Goal: Information Seeking & Learning: Check status

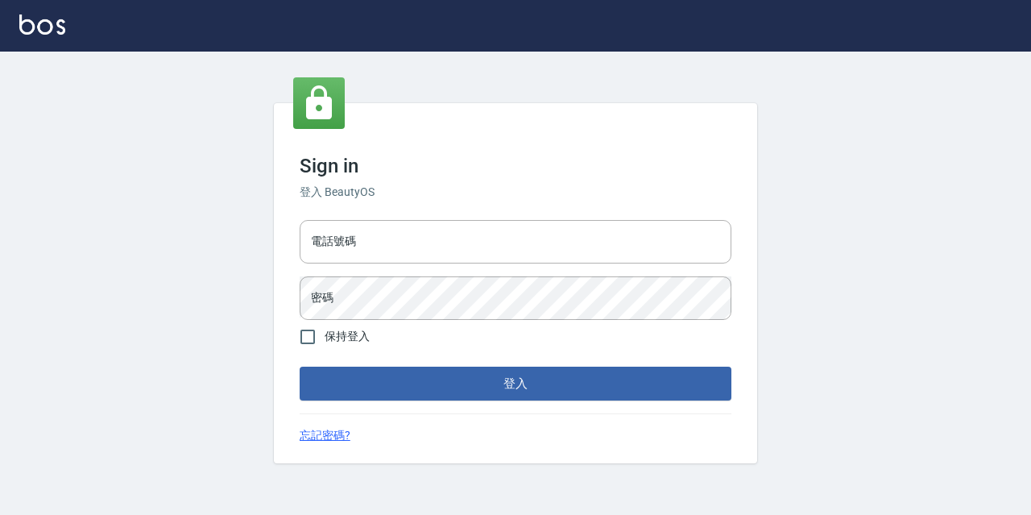
click at [409, 215] on div "電話號碼 電話號碼 密碼 密碼" at bounding box center [515, 269] width 445 height 113
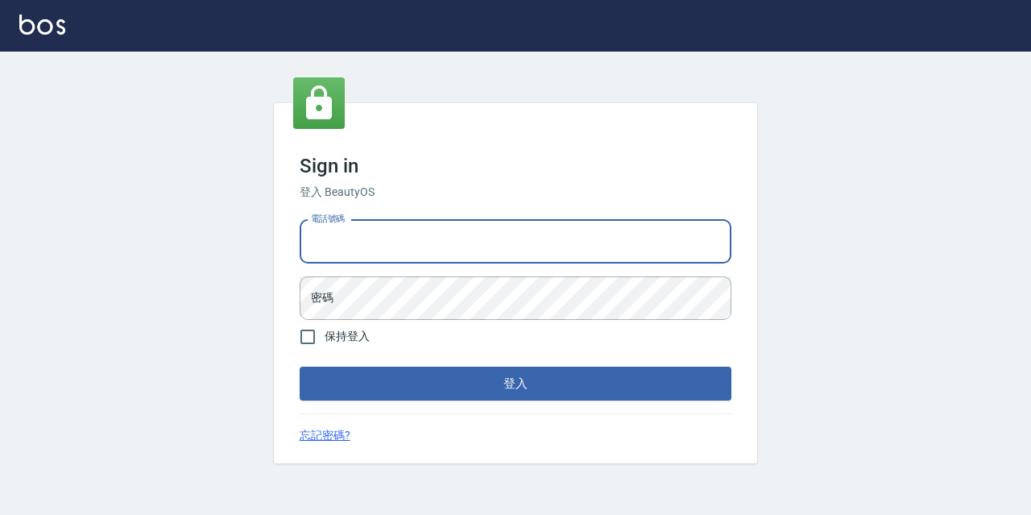
click at [406, 253] on input "電話號碼" at bounding box center [516, 241] width 432 height 43
type input "0977888999"
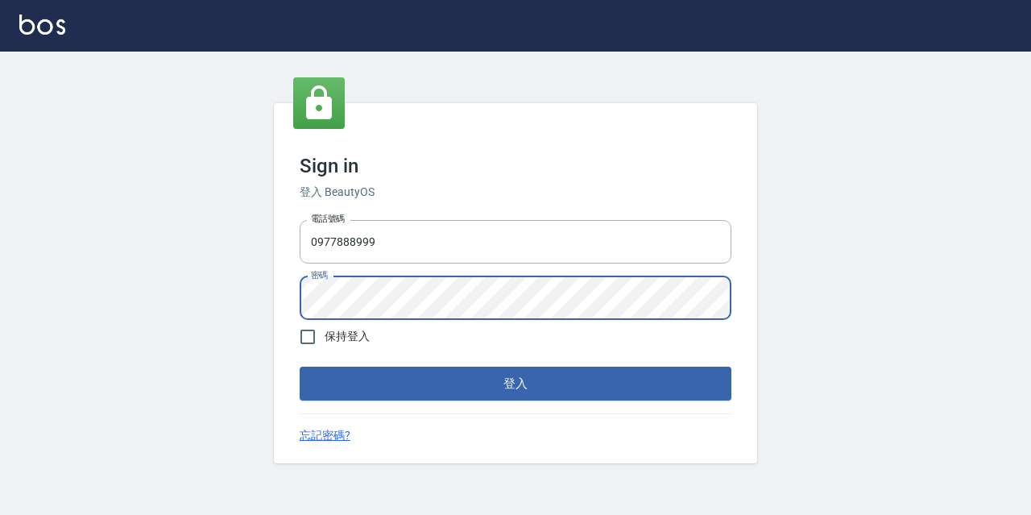
click at [300, 366] on button "登入" at bounding box center [516, 383] width 432 height 34
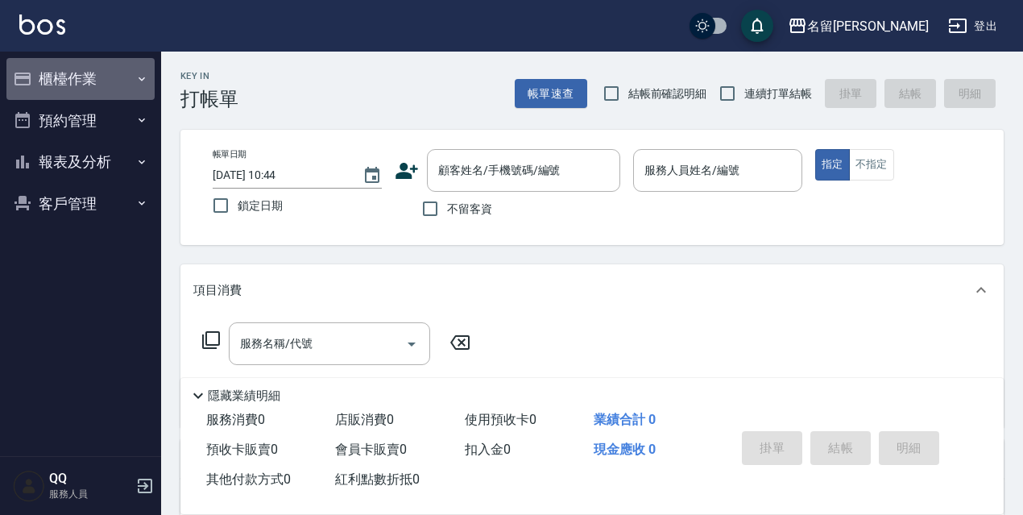
click at [68, 83] on button "櫃檯作業" at bounding box center [80, 79] width 148 height 42
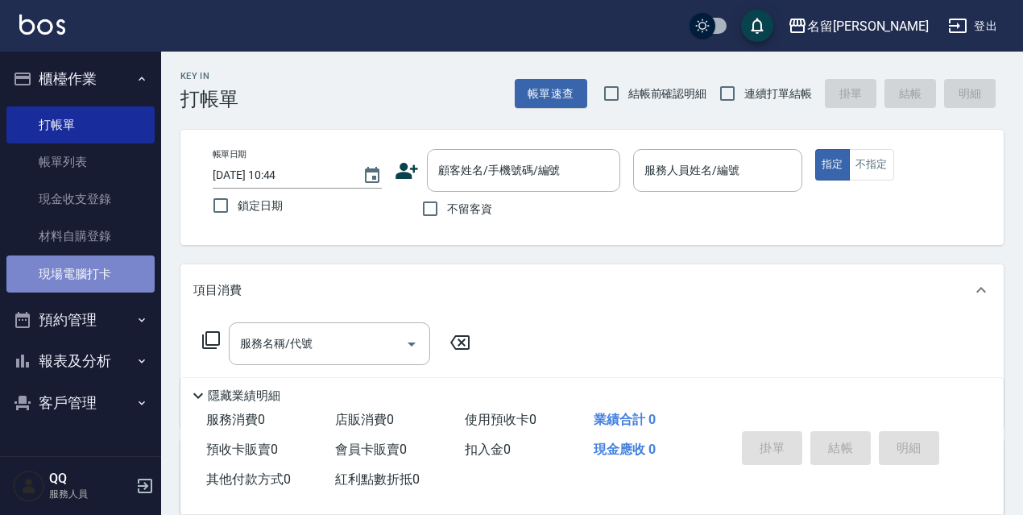
click at [93, 259] on link "現場電腦打卡" at bounding box center [80, 273] width 148 height 37
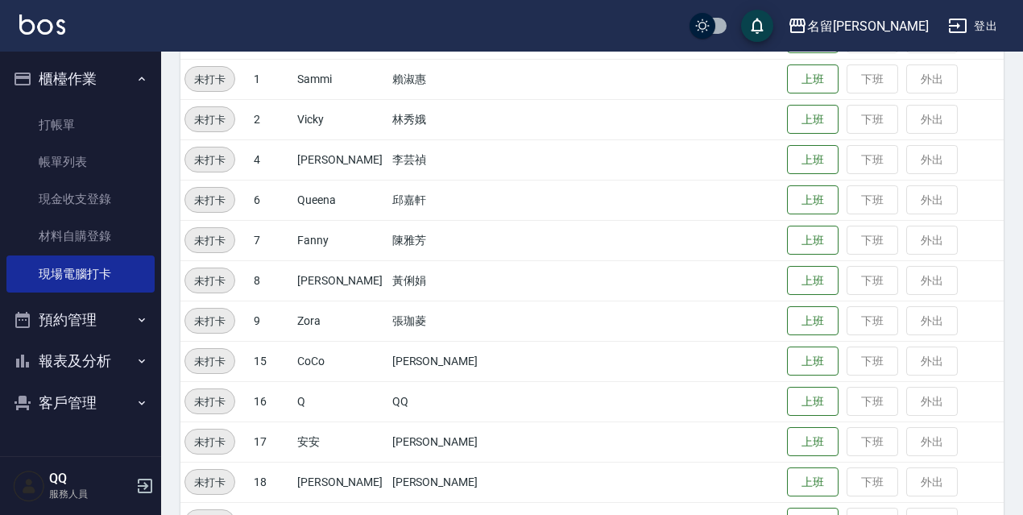
scroll to position [322, 0]
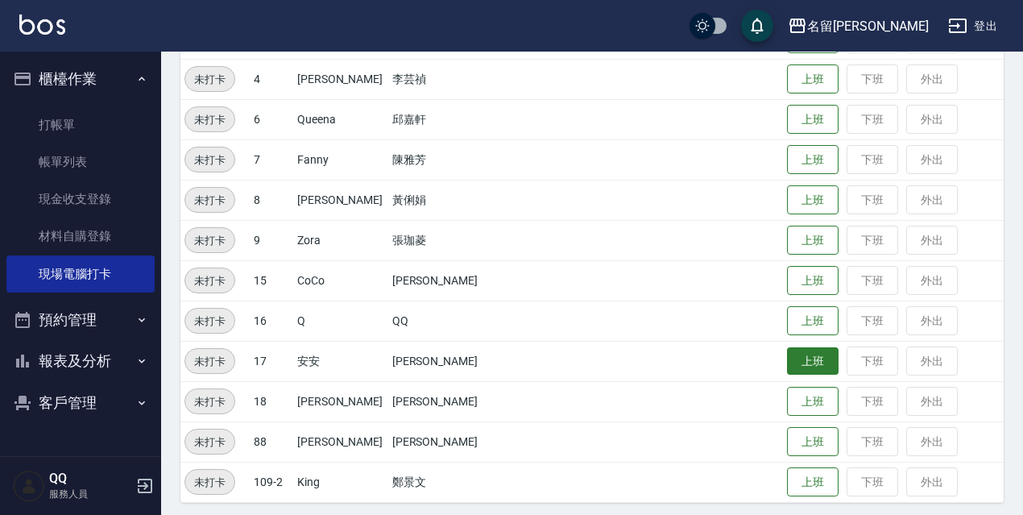
click at [816, 354] on button "上班" at bounding box center [813, 361] width 52 height 28
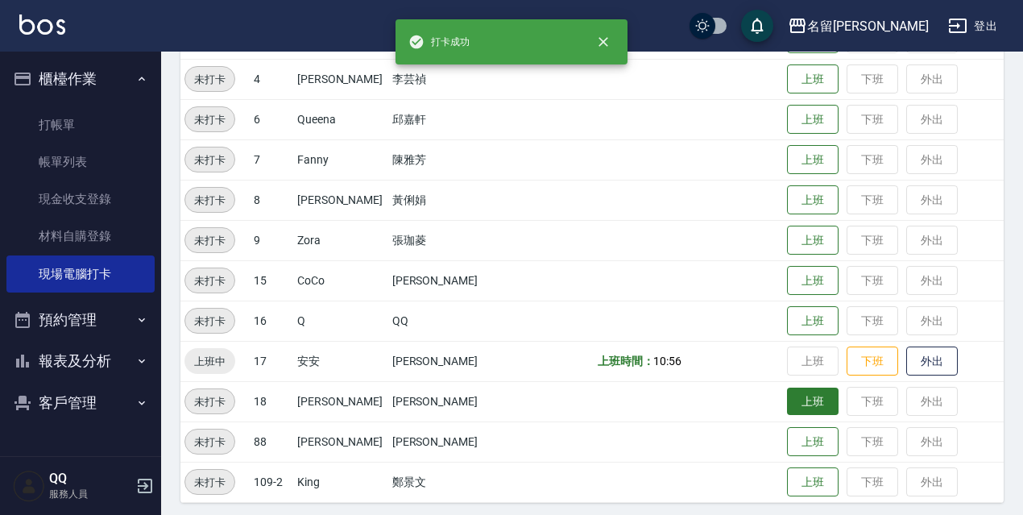
click at [788, 393] on button "上班" at bounding box center [813, 401] width 52 height 28
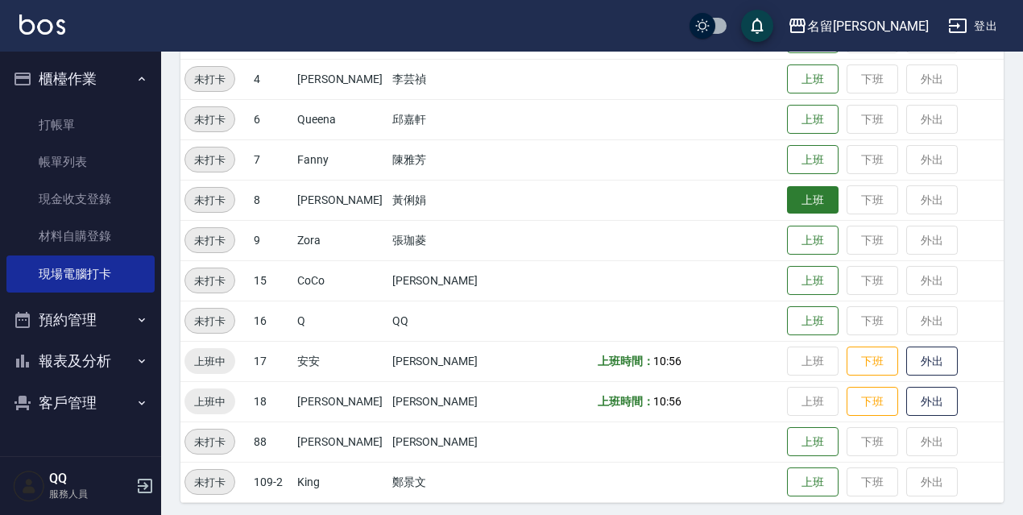
click at [788, 205] on button "上班" at bounding box center [813, 200] width 52 height 28
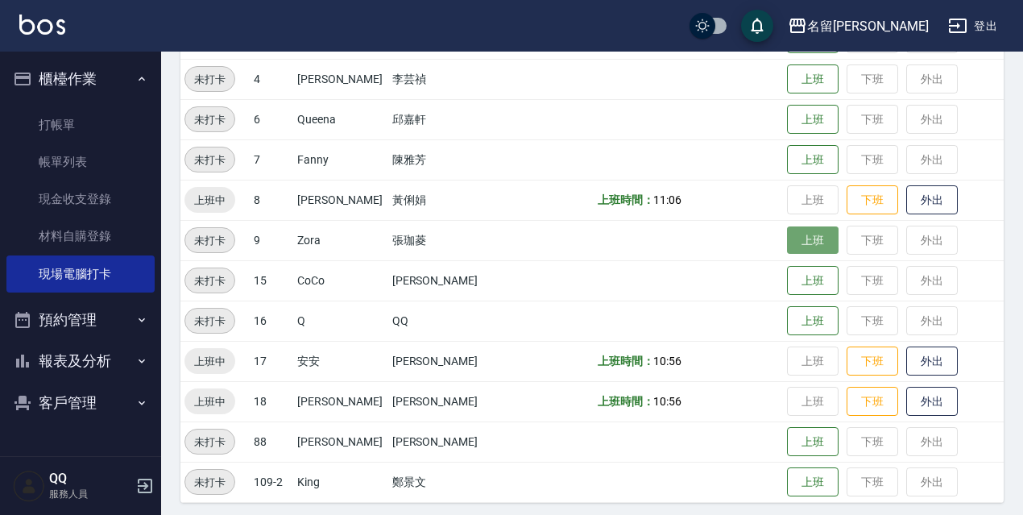
click at [805, 245] on button "上班" at bounding box center [813, 240] width 52 height 28
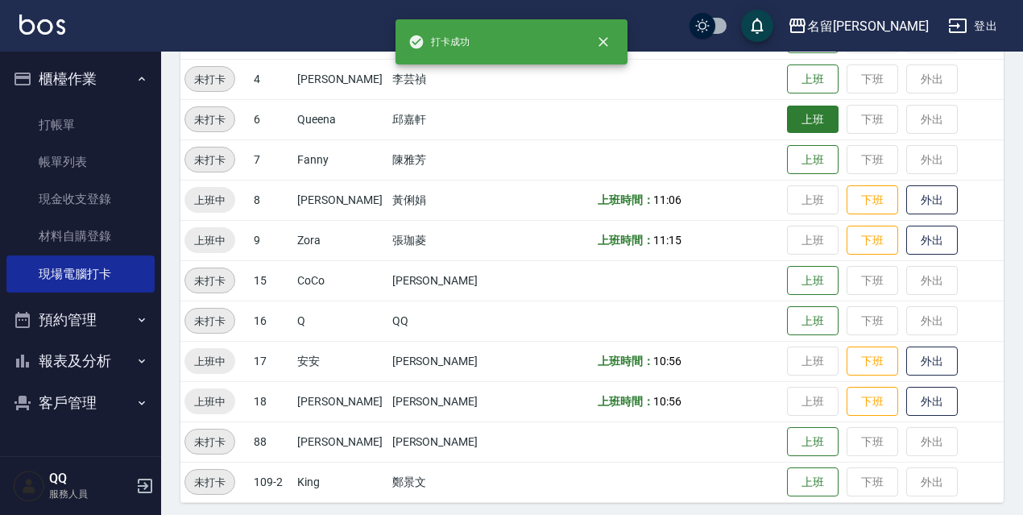
click at [788, 122] on button "上班" at bounding box center [813, 119] width 52 height 28
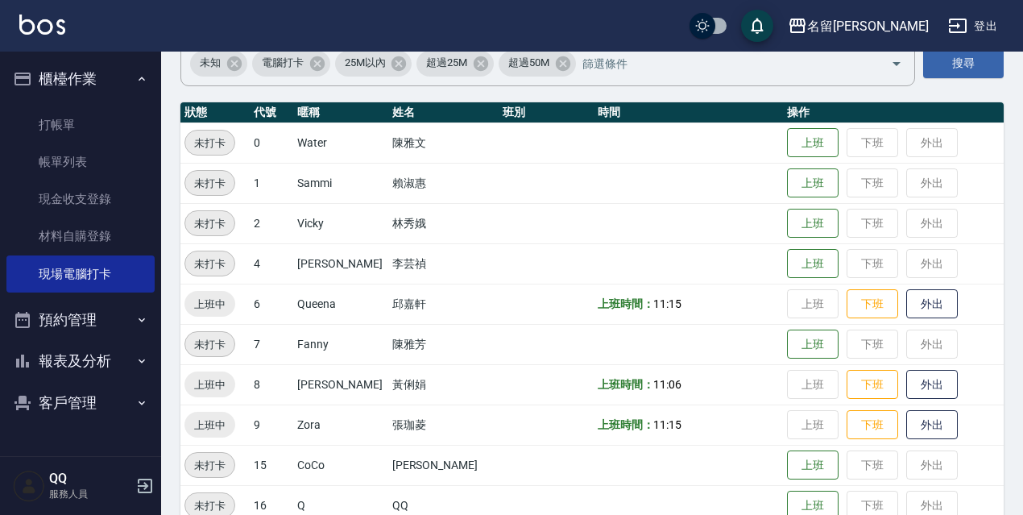
scroll to position [63, 0]
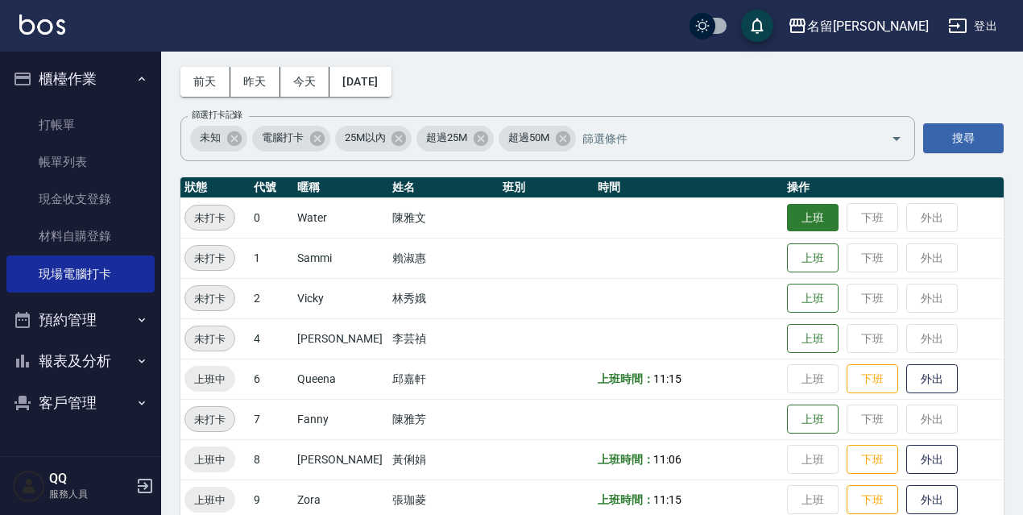
drag, startPoint x: 813, startPoint y: 216, endPoint x: 806, endPoint y: 224, distance: 10.3
click at [812, 217] on button "上班" at bounding box center [813, 218] width 52 height 28
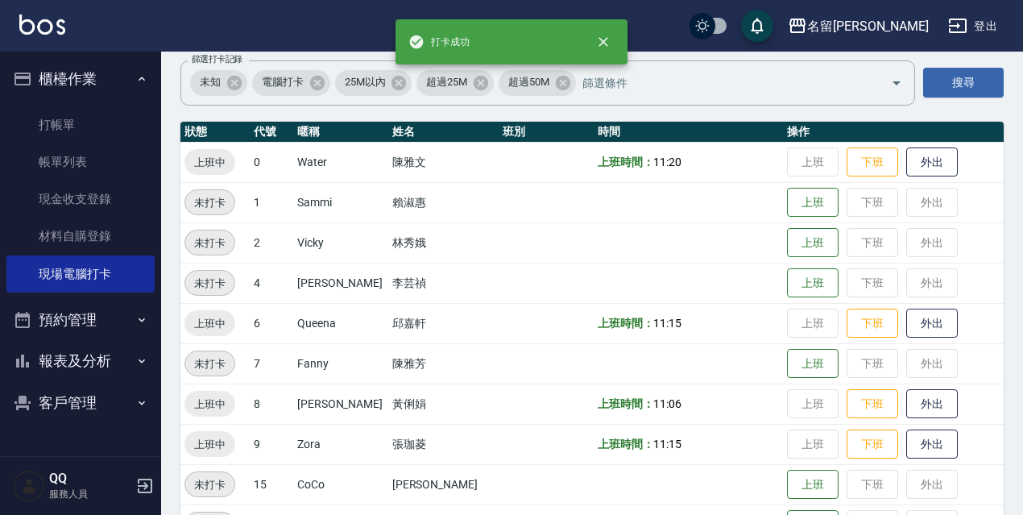
scroll to position [138, 0]
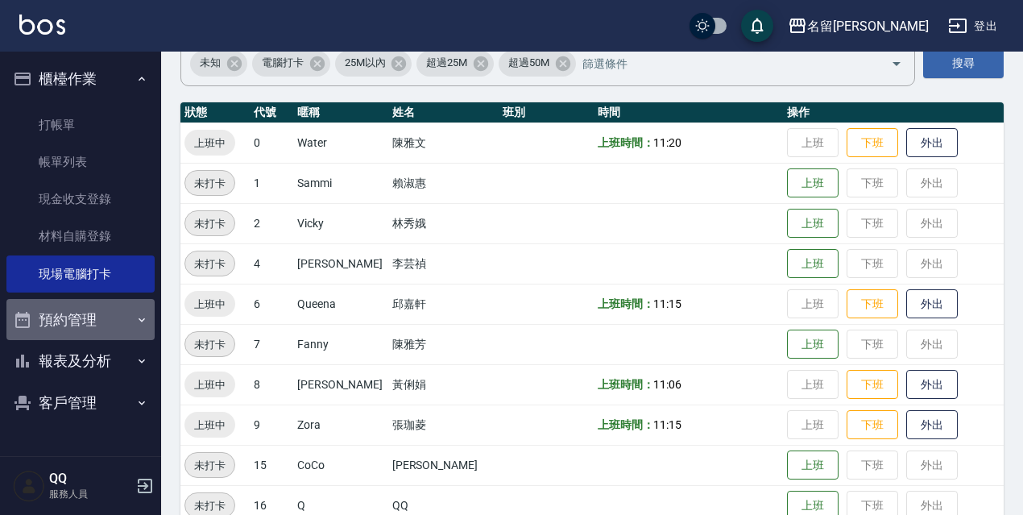
click at [132, 328] on button "預約管理" at bounding box center [80, 320] width 148 height 42
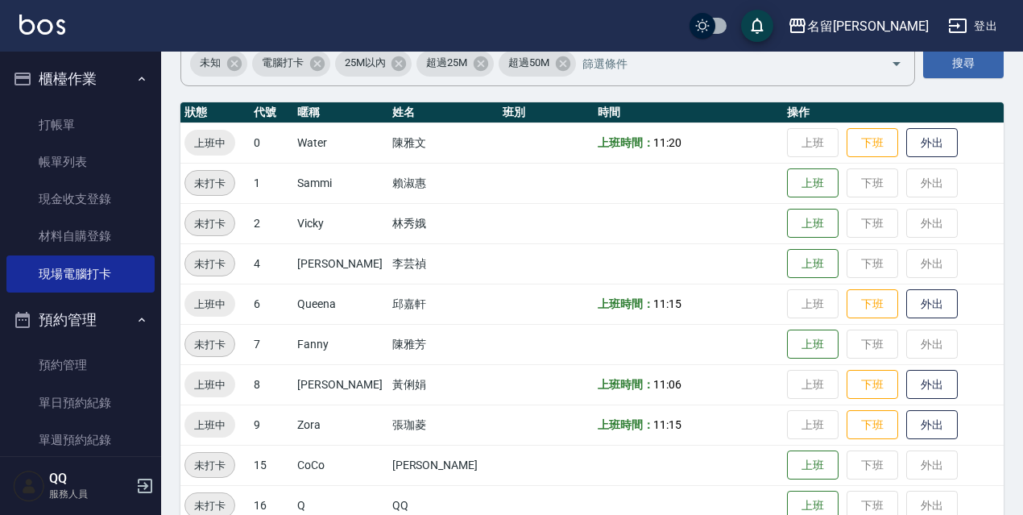
scroll to position [111, 0]
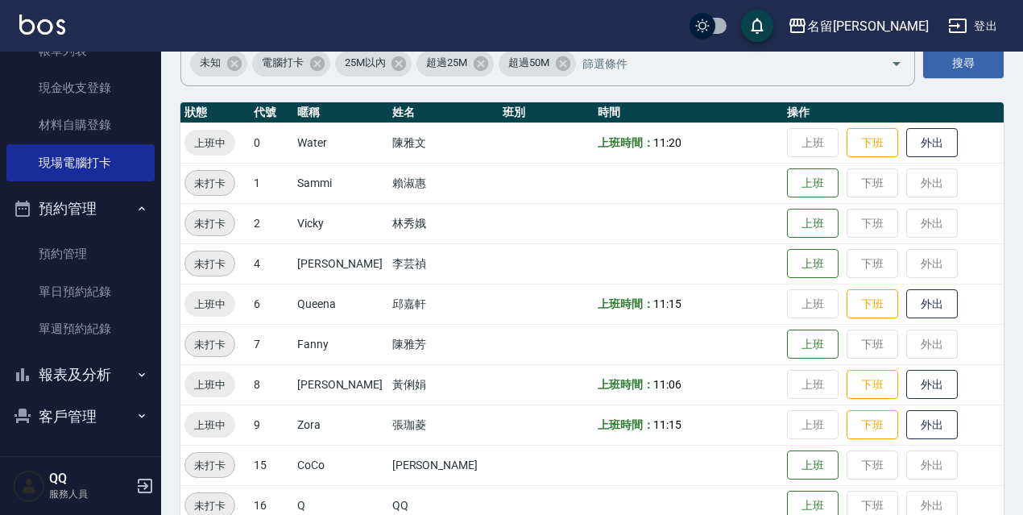
click at [135, 379] on icon "button" at bounding box center [141, 374] width 13 height 13
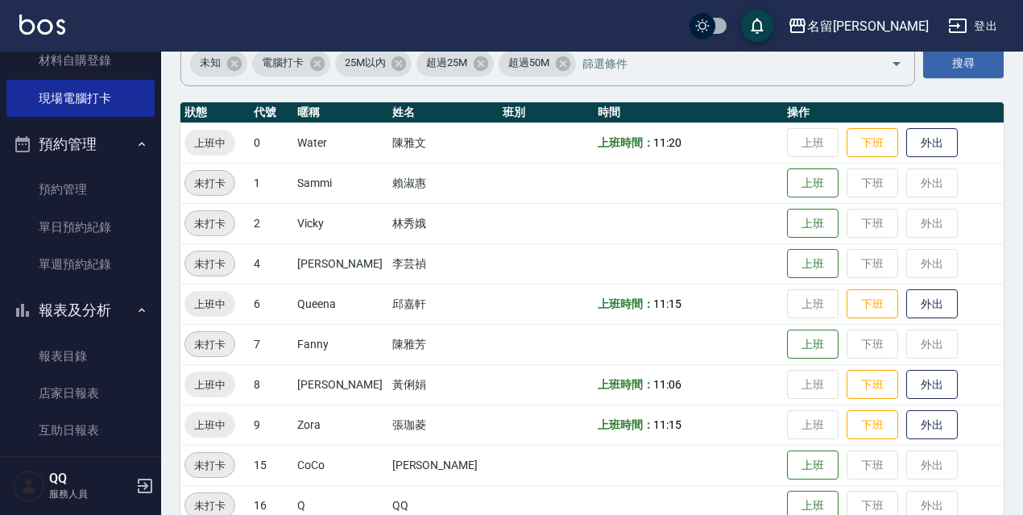
scroll to position [273, 0]
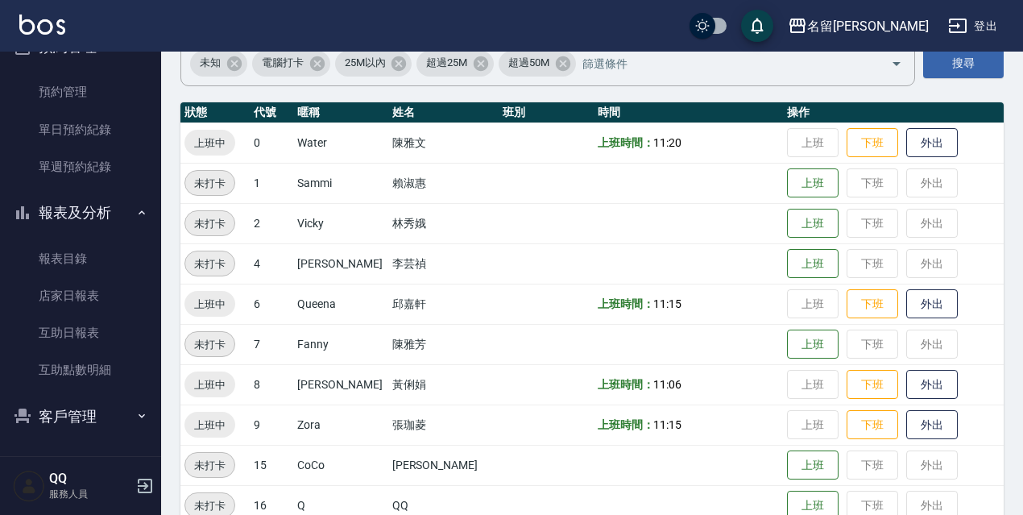
click at [143, 393] on ul "報表目錄 店家日報表 互助日報表 互助點數明細" at bounding box center [80, 315] width 148 height 162
click at [992, 23] on button "登出" at bounding box center [972, 26] width 62 height 30
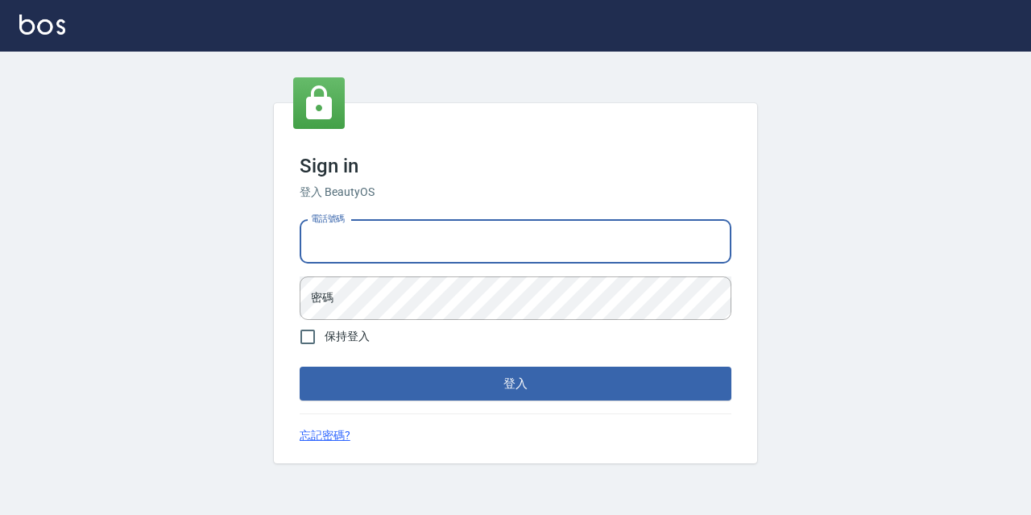
type input "0967388409"
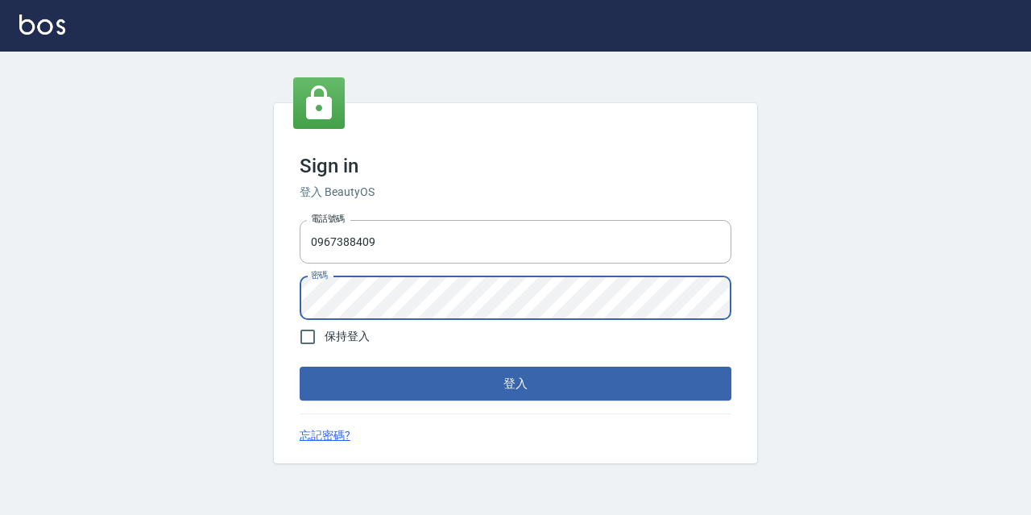
click at [300, 366] on button "登入" at bounding box center [516, 383] width 432 height 34
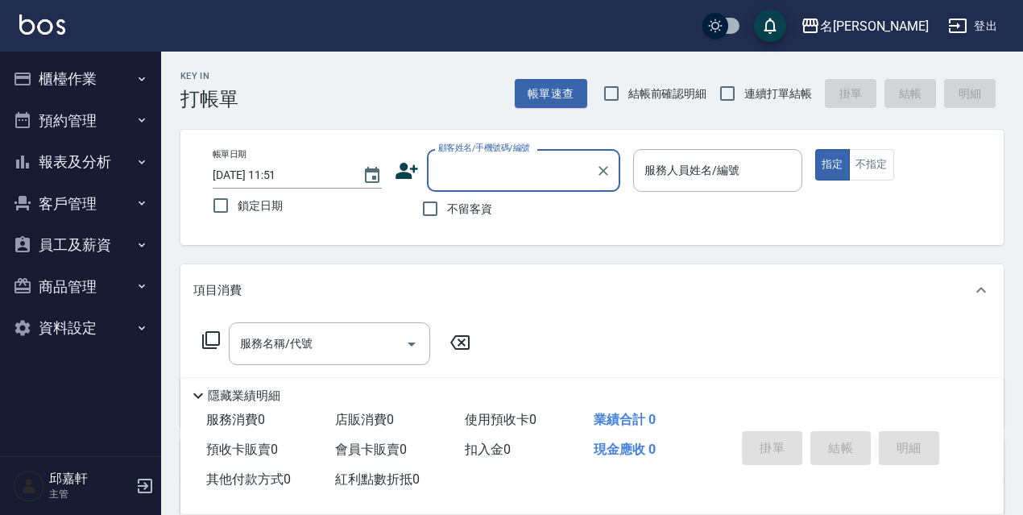
click at [134, 174] on button "報表及分析" at bounding box center [80, 162] width 148 height 42
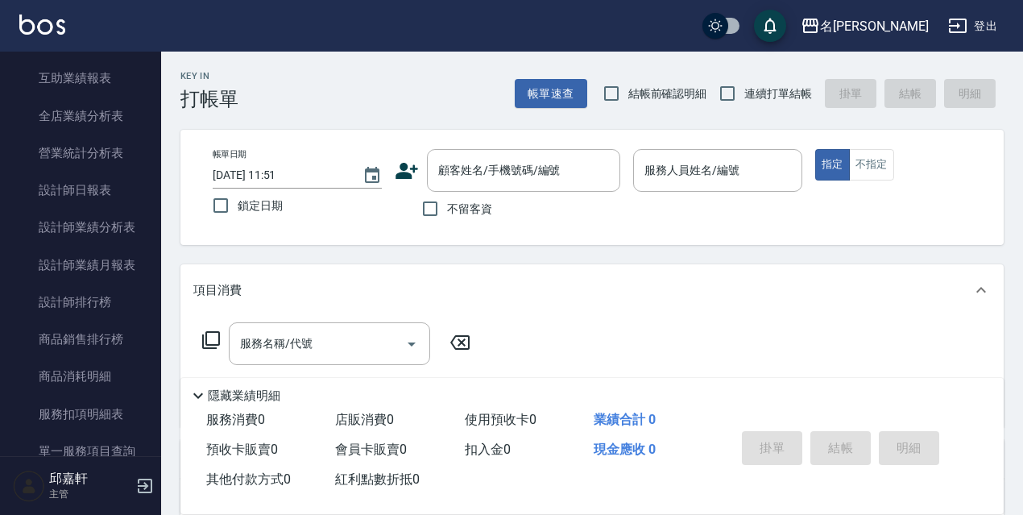
scroll to position [400, 0]
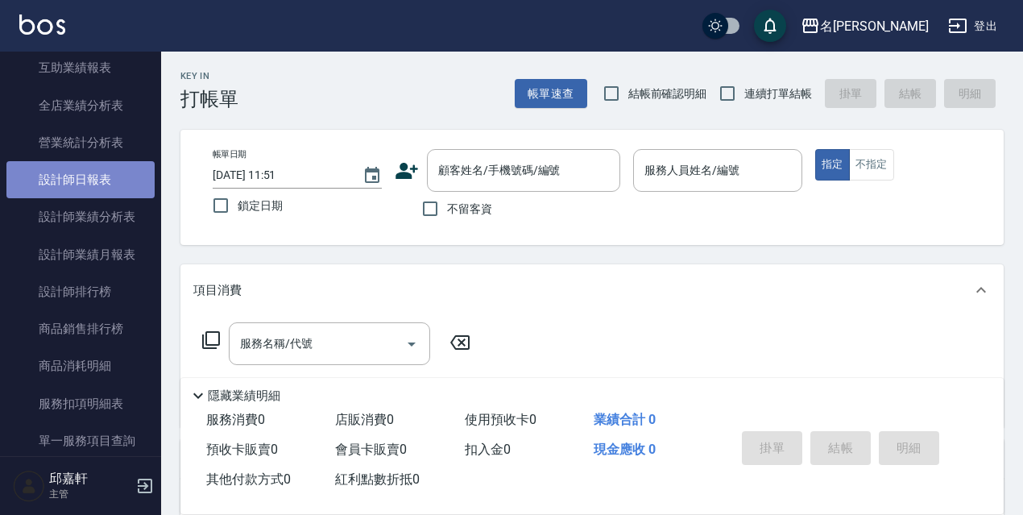
click at [100, 183] on link "設計師日報表" at bounding box center [80, 179] width 148 height 37
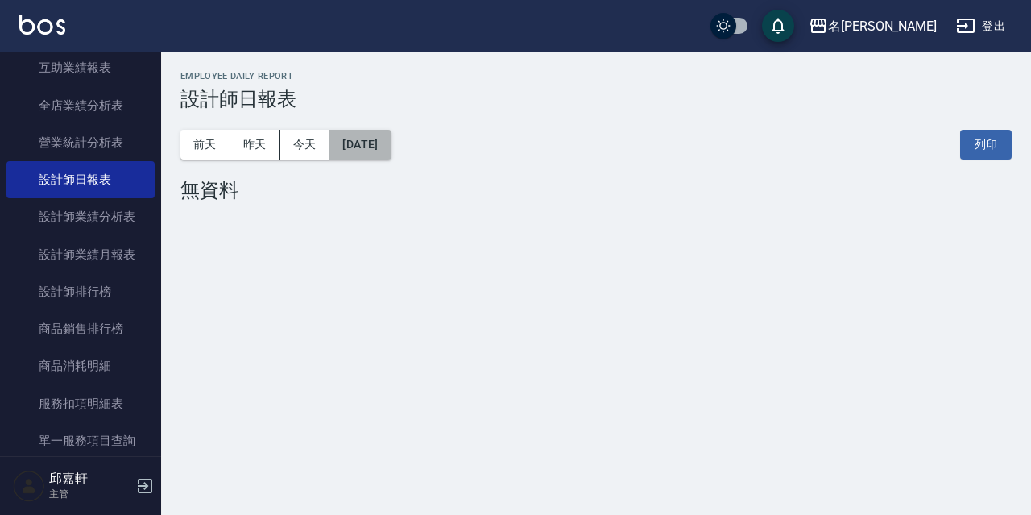
click at [391, 139] on button "[DATE]" at bounding box center [359, 145] width 61 height 30
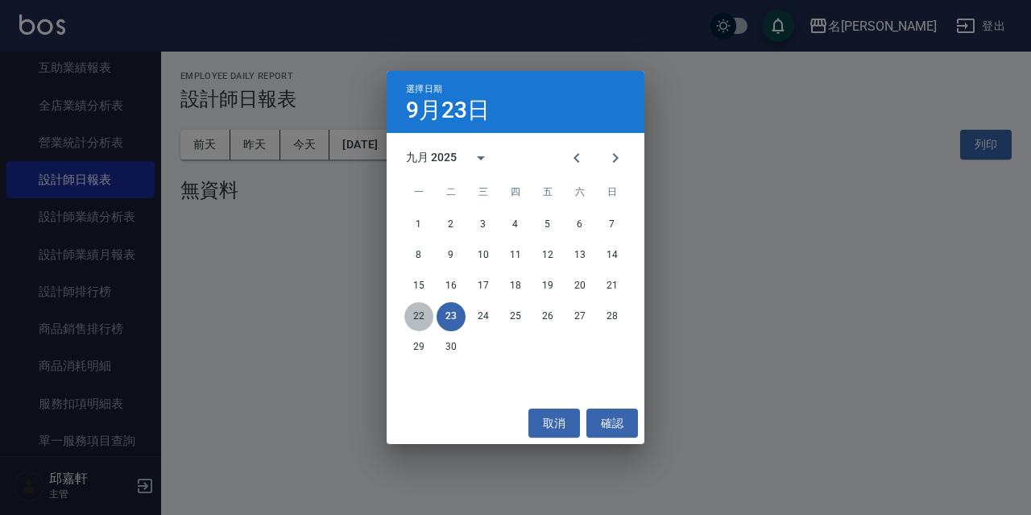
click at [420, 316] on button "22" at bounding box center [418, 316] width 29 height 29
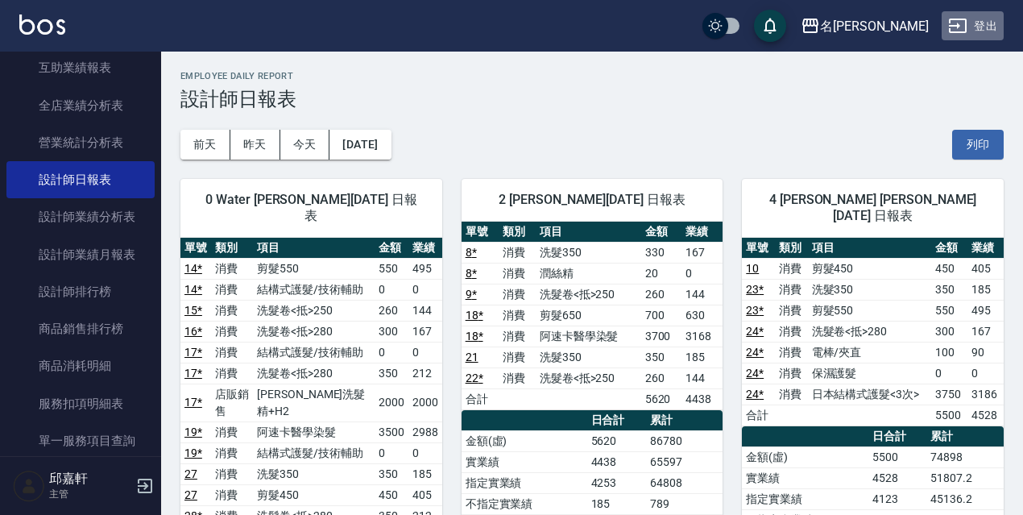
click at [985, 21] on button "登出" at bounding box center [972, 26] width 62 height 30
